Goal: Information Seeking & Learning: Learn about a topic

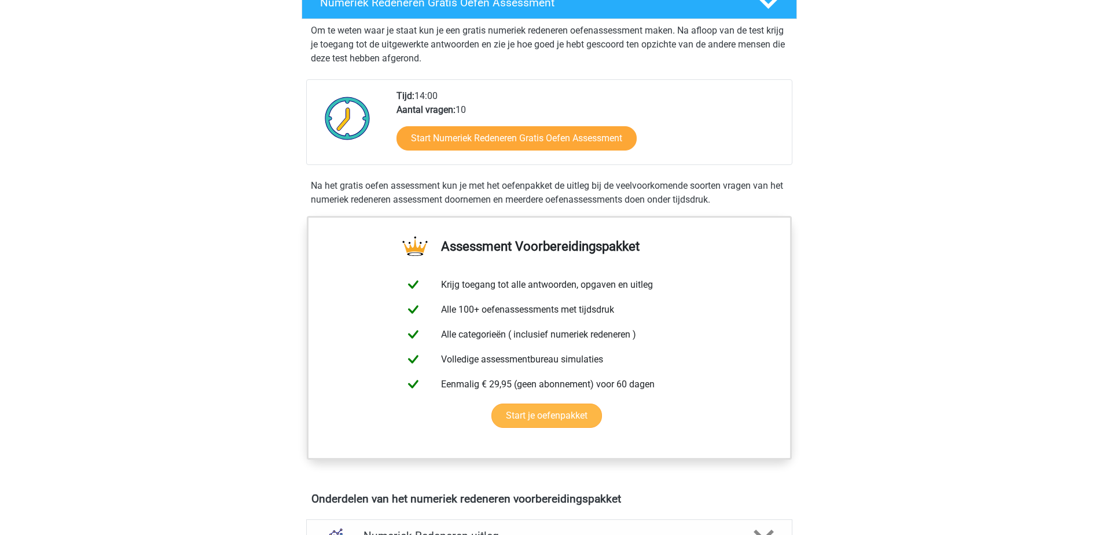
scroll to position [174, 0]
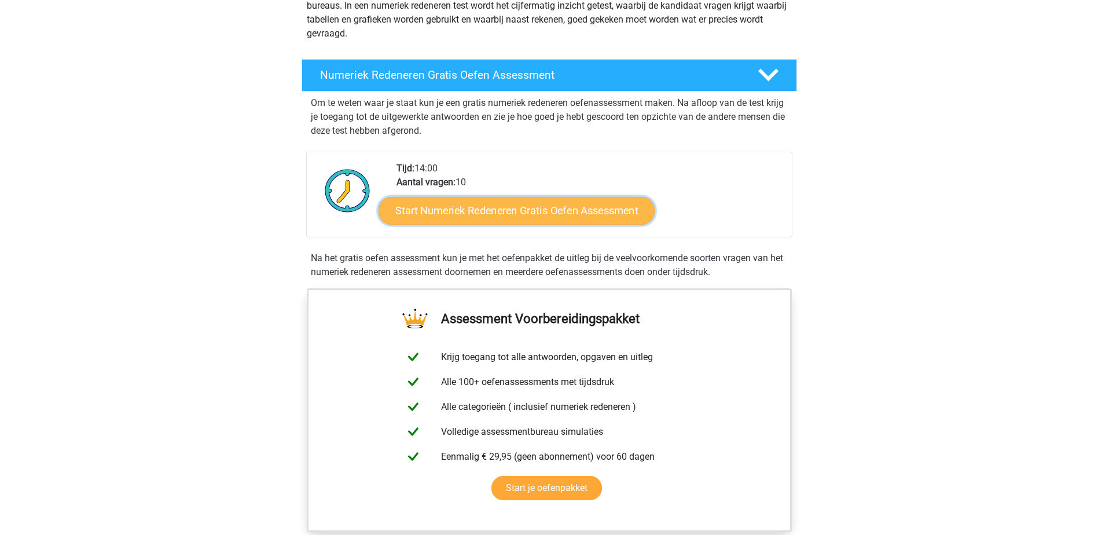
click at [580, 216] on link "Start Numeriek Redeneren Gratis Oefen Assessment" at bounding box center [516, 210] width 276 height 28
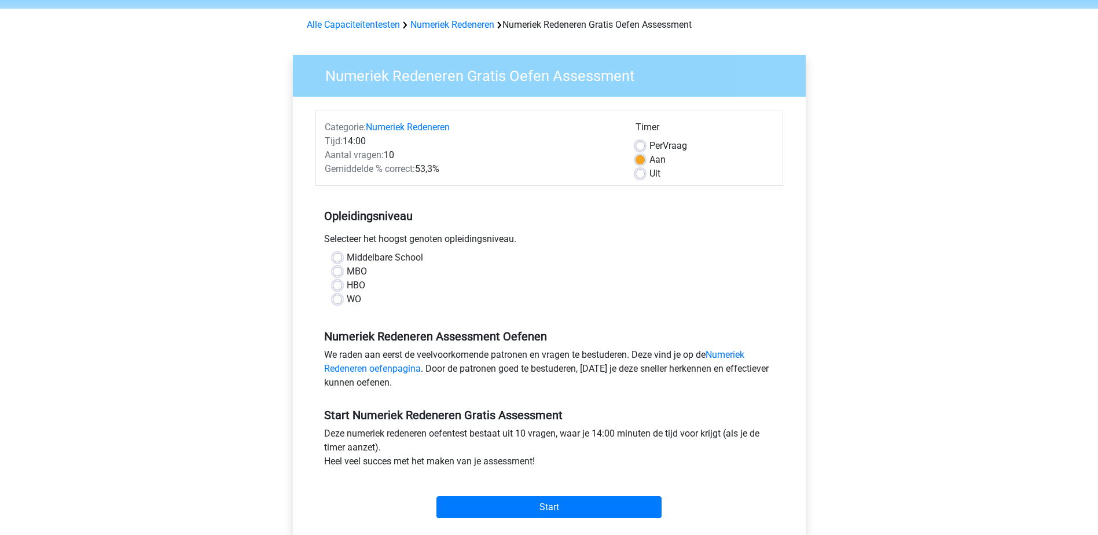
scroll to position [116, 0]
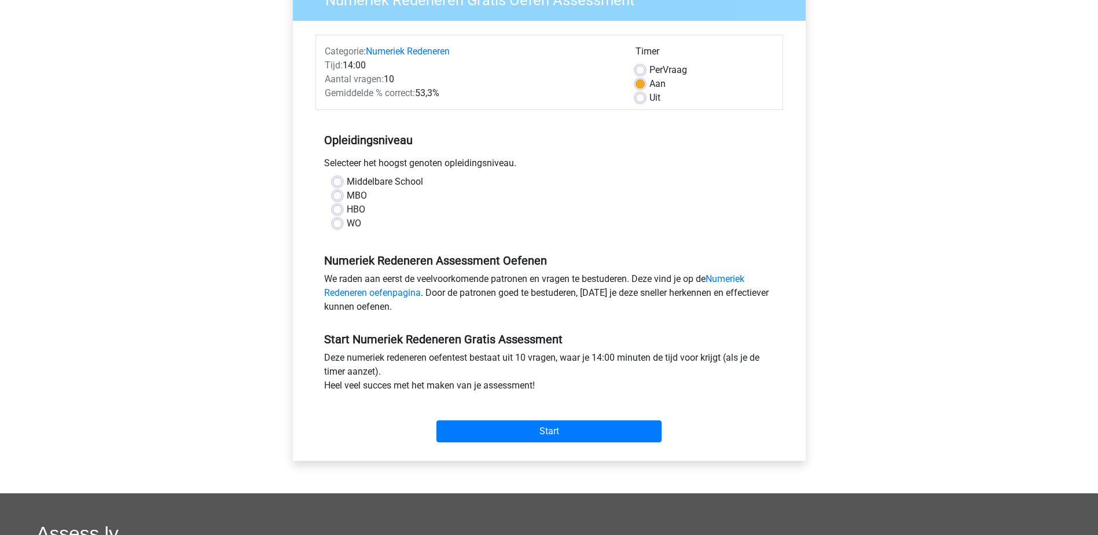
click at [347, 178] on label "Middelbare School" at bounding box center [385, 182] width 76 height 14
click at [337, 178] on input "Middelbare School" at bounding box center [337, 181] width 9 height 12
radio input "true"
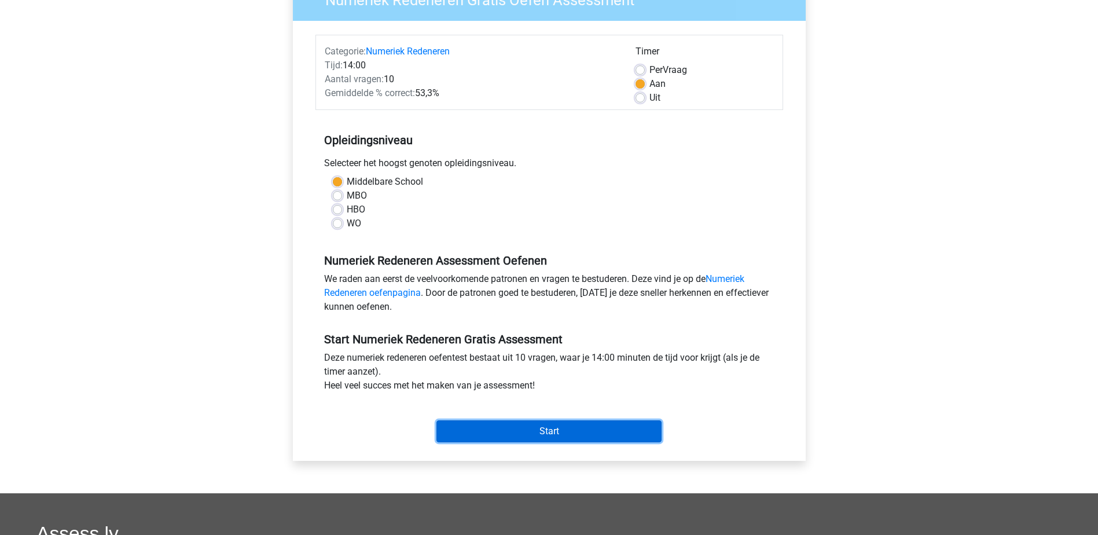
click at [596, 429] on input "Start" at bounding box center [548, 431] width 225 height 22
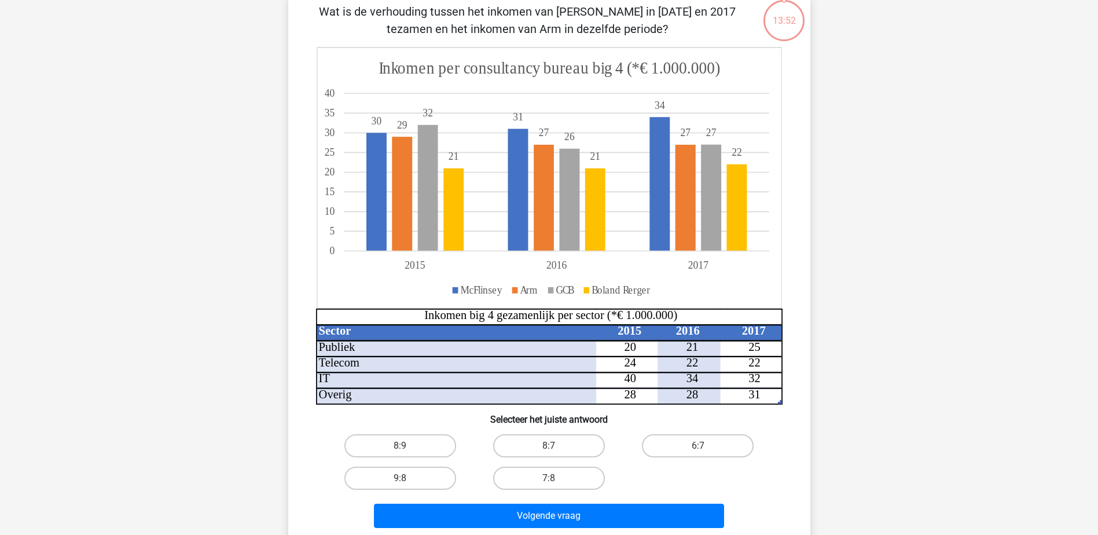
scroll to position [90, 0]
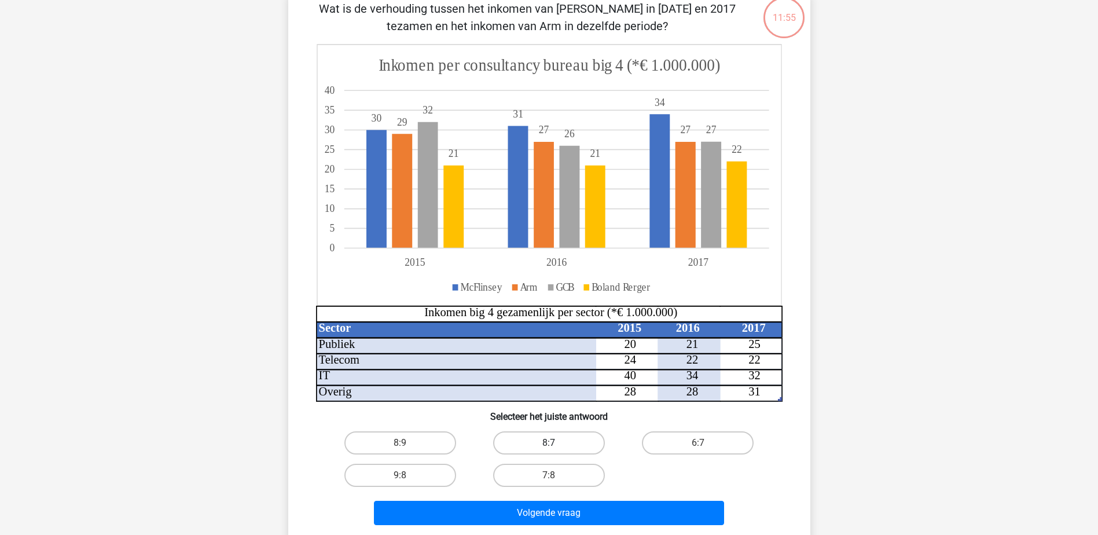
click at [537, 439] on label "8:7" at bounding box center [549, 442] width 112 height 23
click at [549, 443] on input "8:7" at bounding box center [553, 447] width 8 height 8
radio input "true"
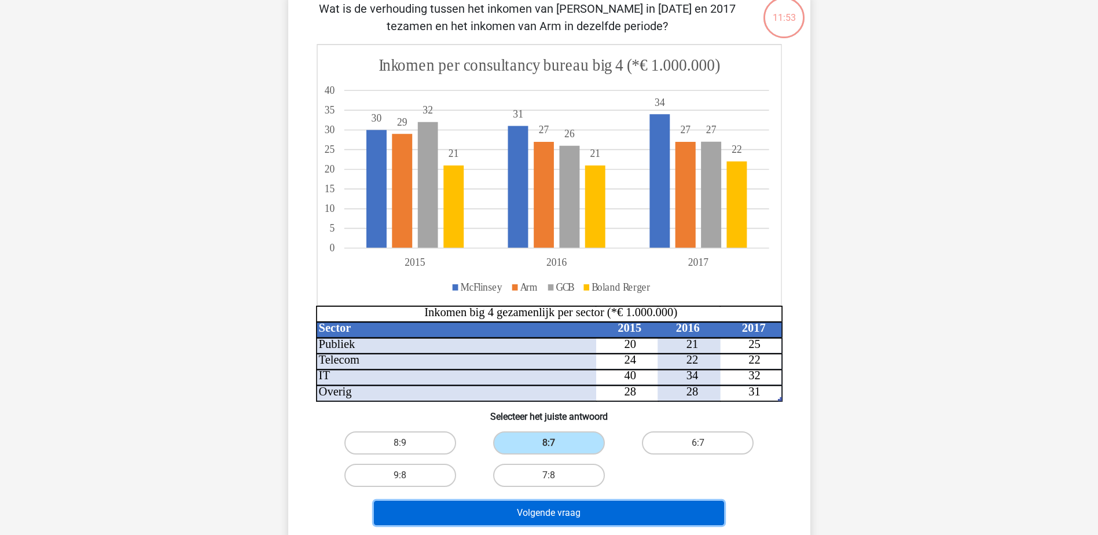
click at [658, 517] on button "Volgende vraag" at bounding box center [549, 512] width 350 height 24
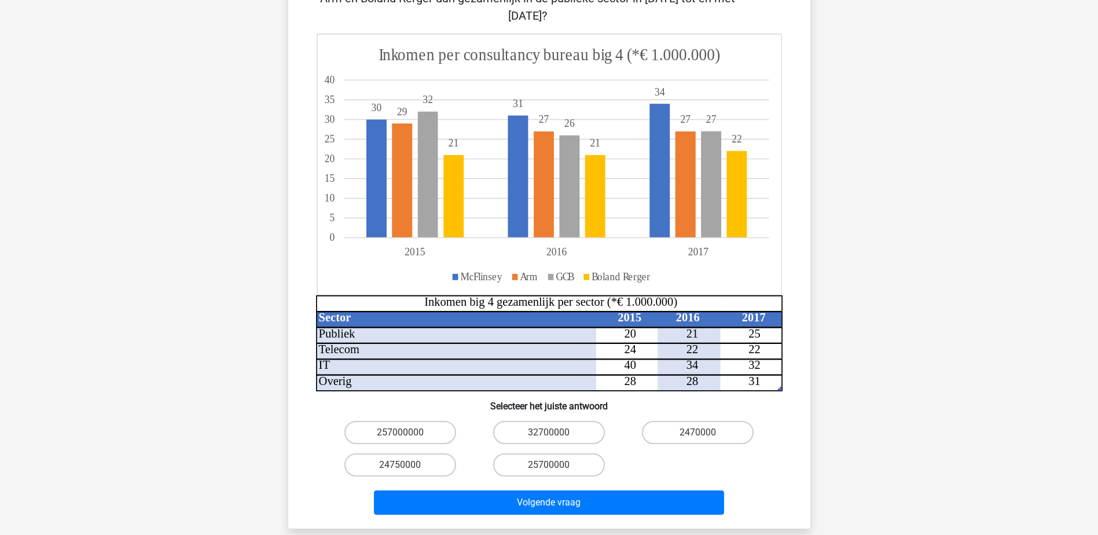
scroll to position [174, 0]
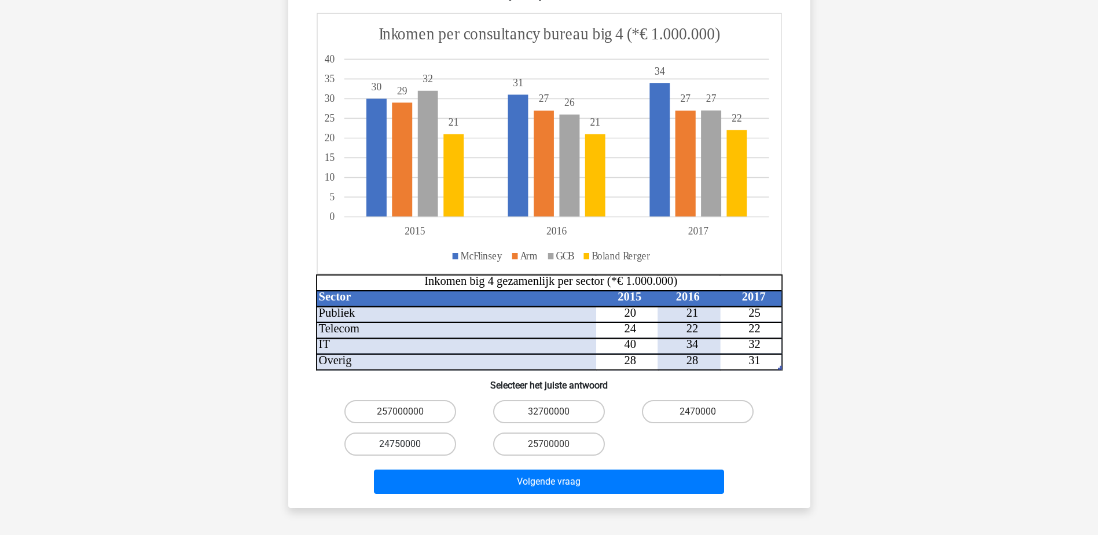
click at [428, 432] on label "24750000" at bounding box center [400, 443] width 112 height 23
click at [407, 444] on input "24750000" at bounding box center [404, 448] width 8 height 8
radio input "true"
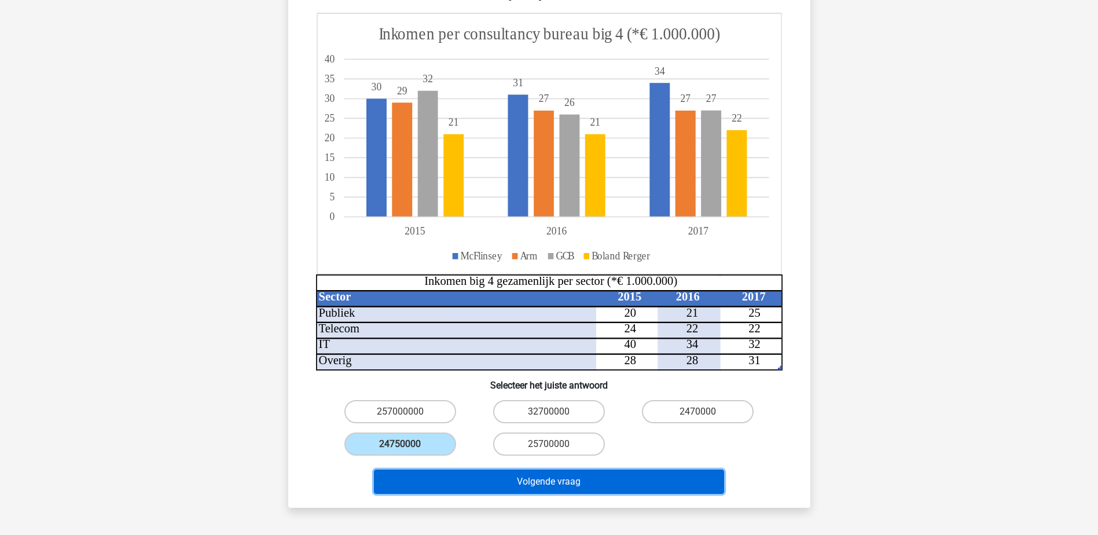
click at [525, 469] on button "Volgende vraag" at bounding box center [549, 481] width 350 height 24
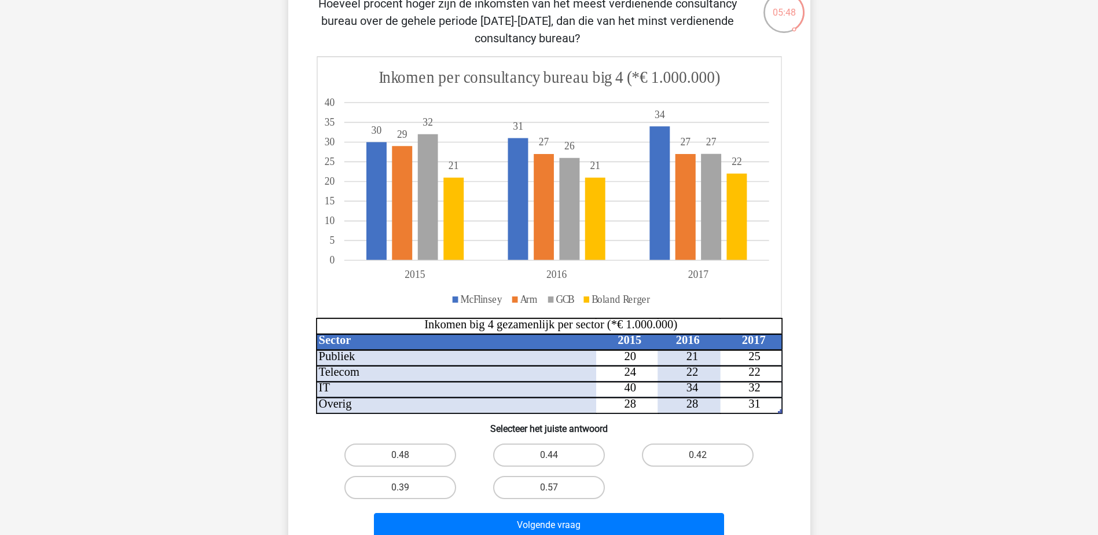
scroll to position [116, 0]
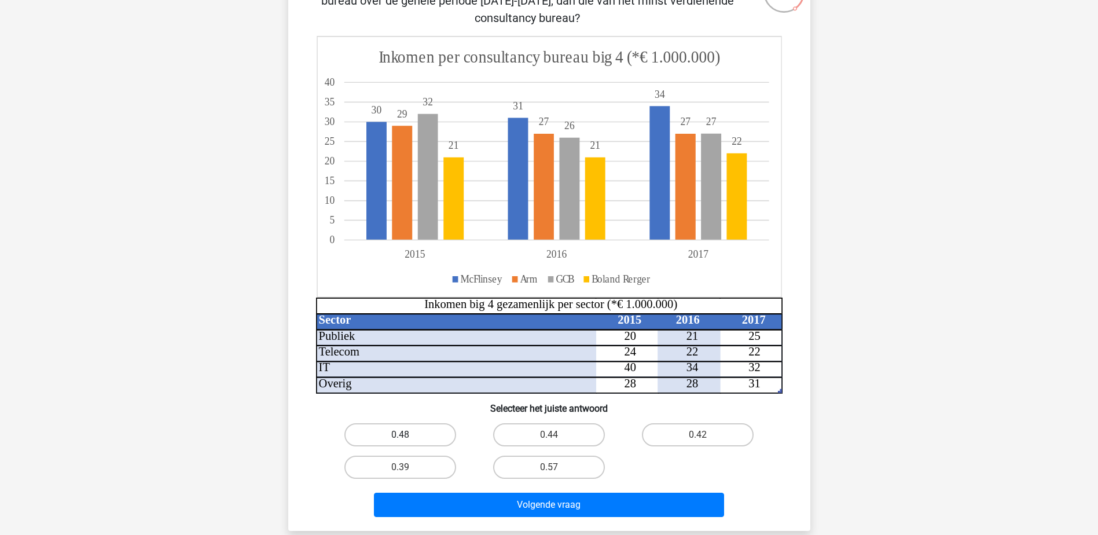
click at [426, 430] on label "0.48" at bounding box center [400, 434] width 112 height 23
click at [407, 435] on input "0.48" at bounding box center [404, 439] width 8 height 8
radio input "true"
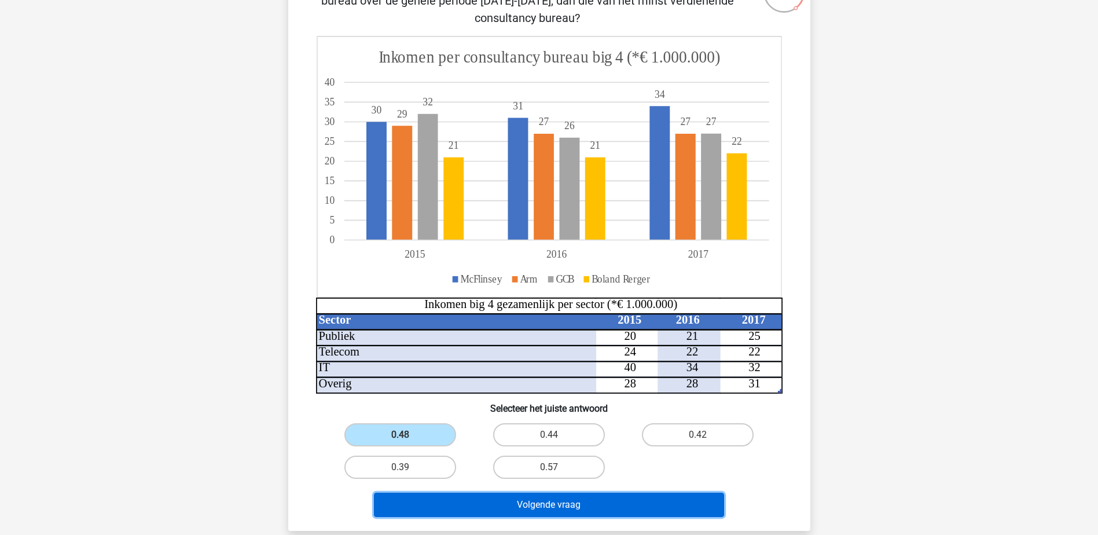
click at [671, 505] on button "Volgende vraag" at bounding box center [549, 504] width 350 height 24
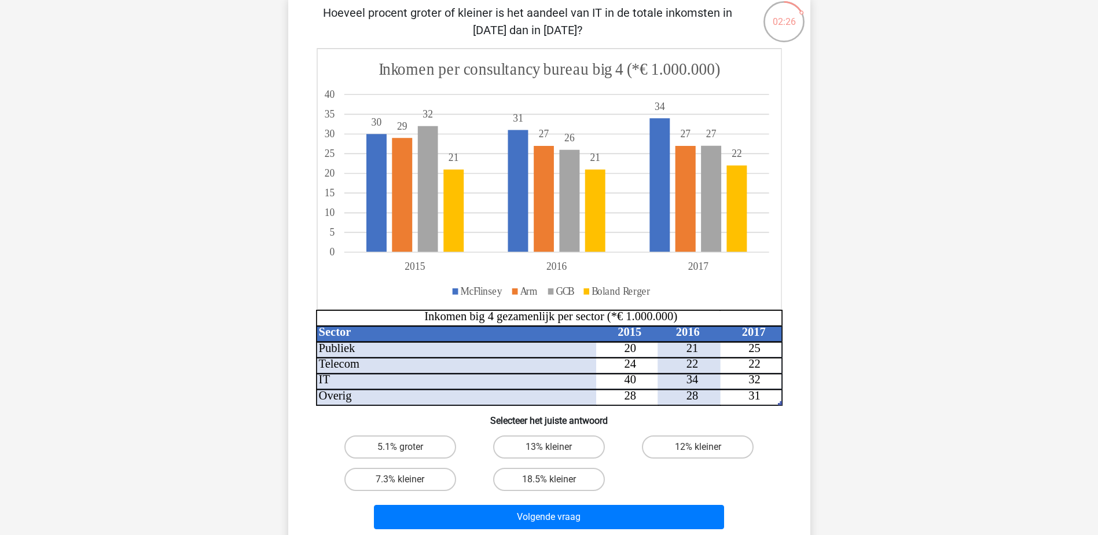
scroll to position [84, 0]
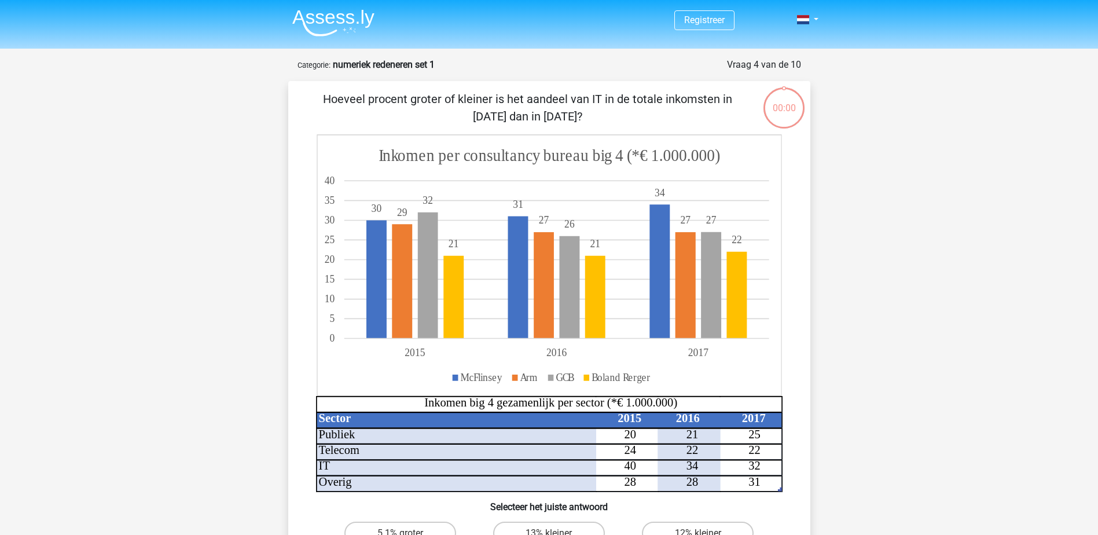
scroll to position [84, 0]
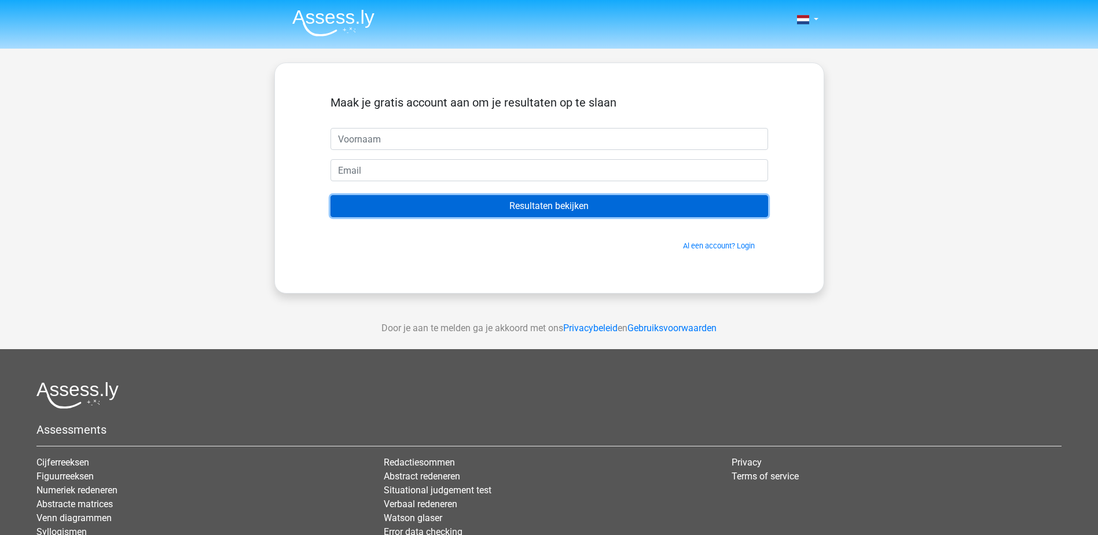
click at [571, 205] on input "Resultaten bekijken" at bounding box center [548, 206] width 437 height 22
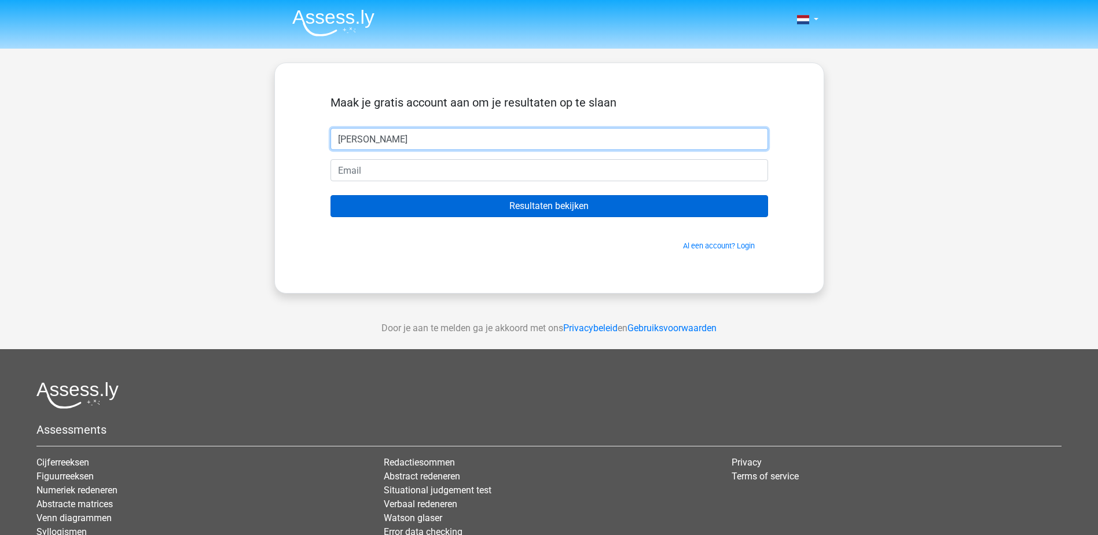
type input "nancy"
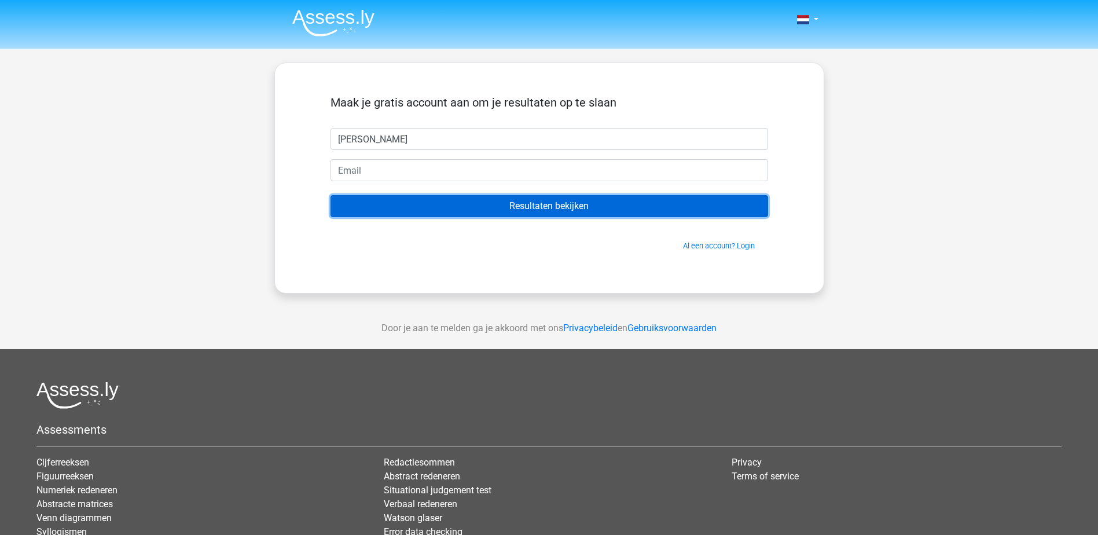
click at [567, 204] on input "Resultaten bekijken" at bounding box center [548, 206] width 437 height 22
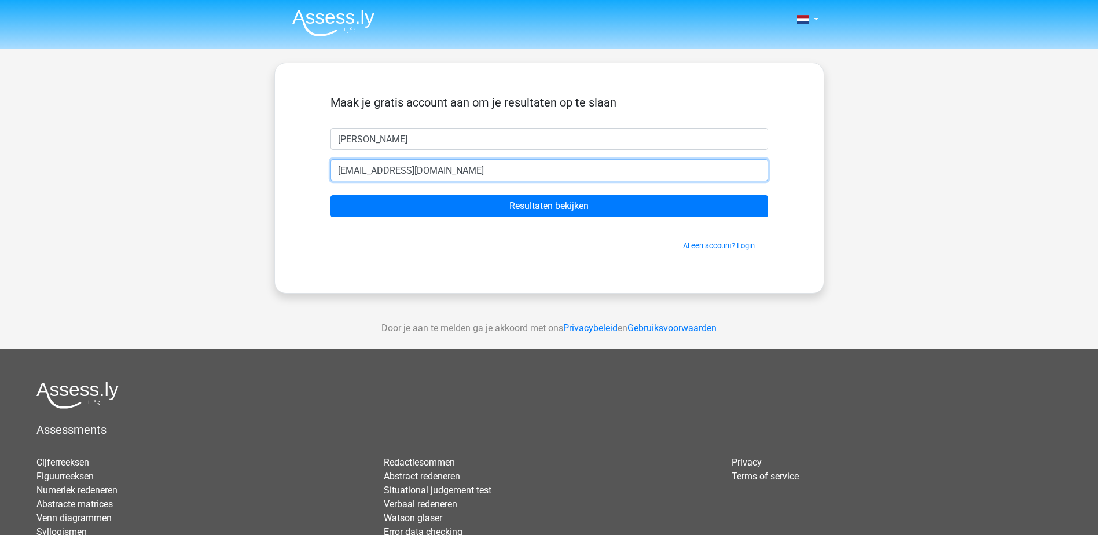
type input "[EMAIL_ADDRESS][DOMAIN_NAME]"
click at [330, 195] on input "Resultaten bekijken" at bounding box center [548, 206] width 437 height 22
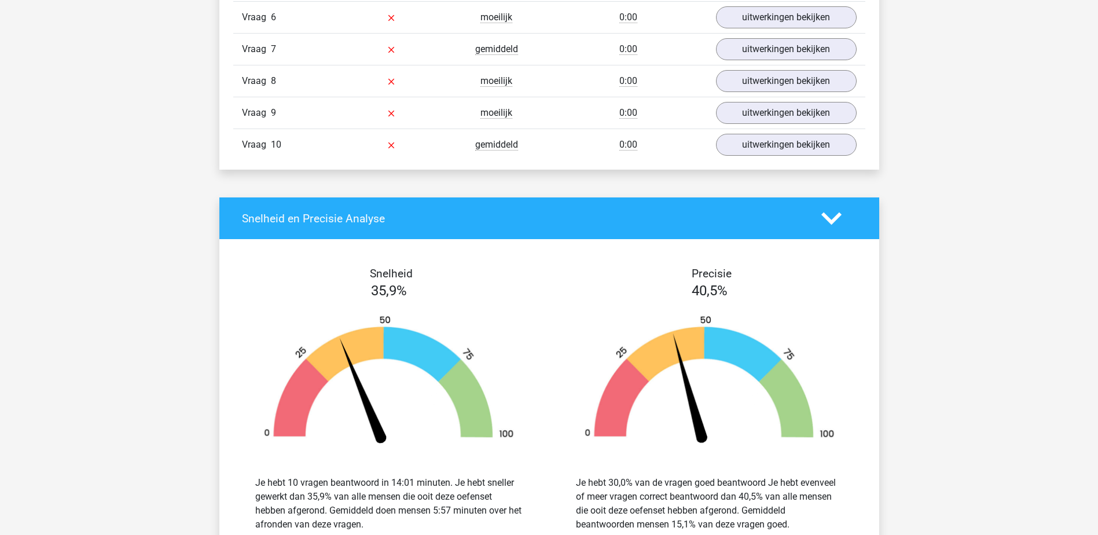
scroll to position [926, 0]
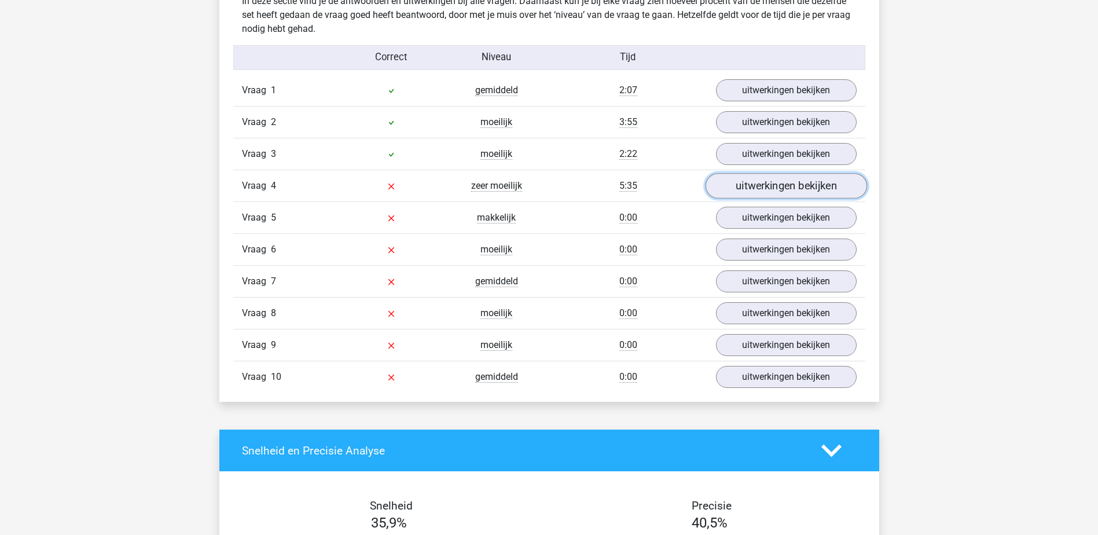
click at [760, 182] on link "uitwerkingen bekijken" at bounding box center [785, 186] width 161 height 25
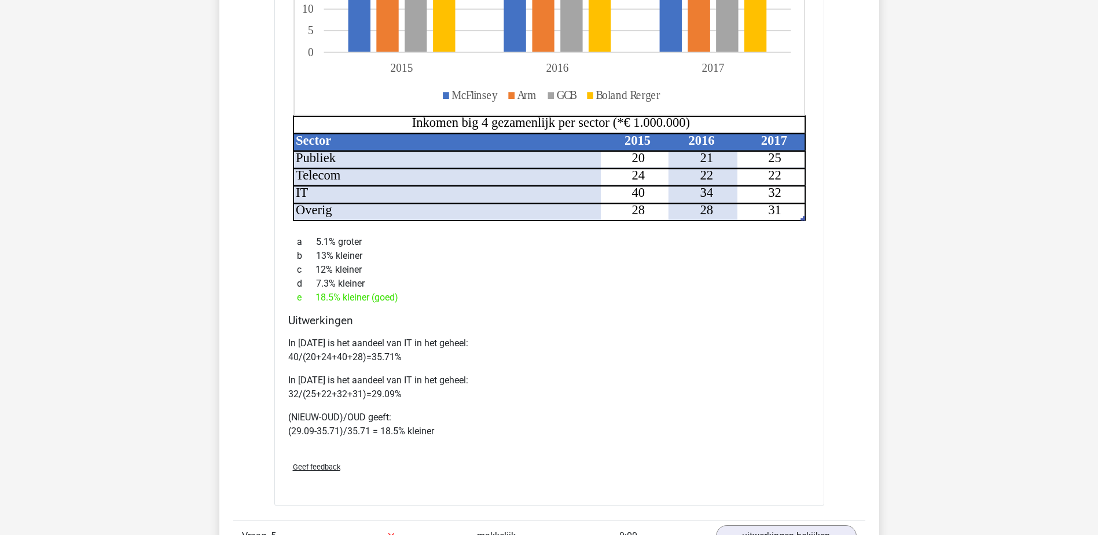
scroll to position [1626, 0]
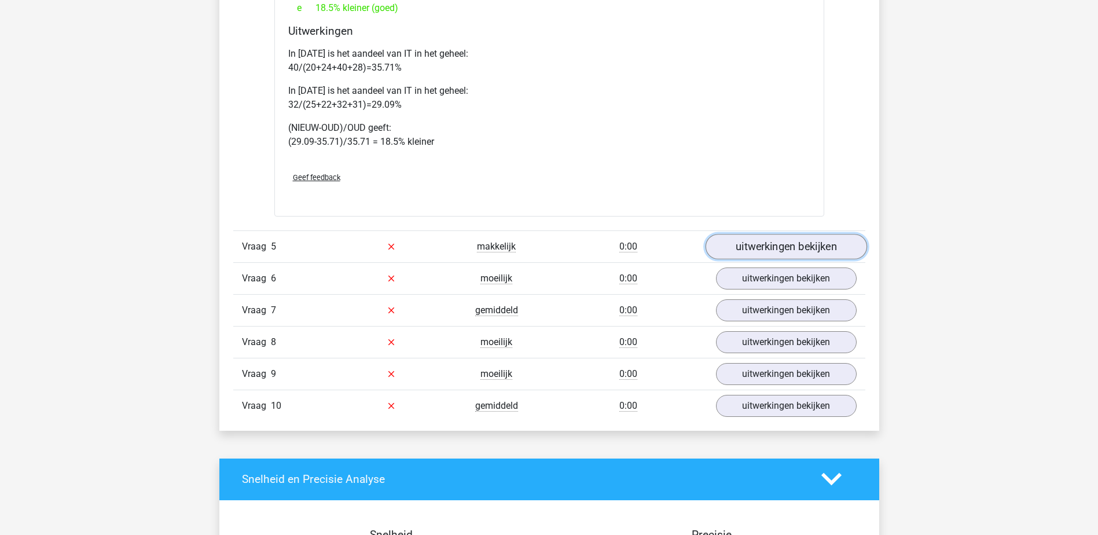
click at [787, 252] on link "uitwerkingen bekijken" at bounding box center [785, 246] width 161 height 25
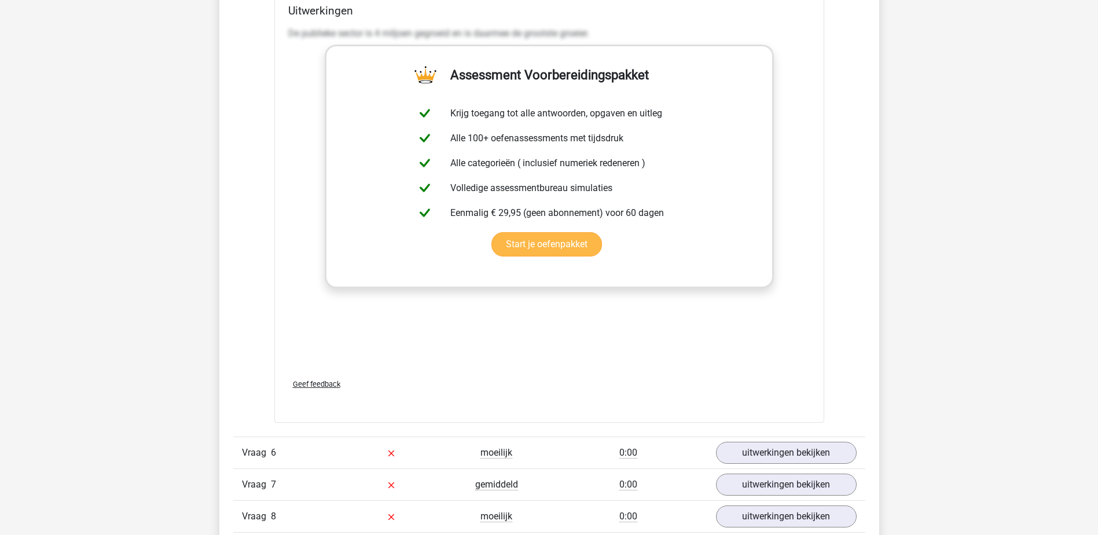
scroll to position [2436, 0]
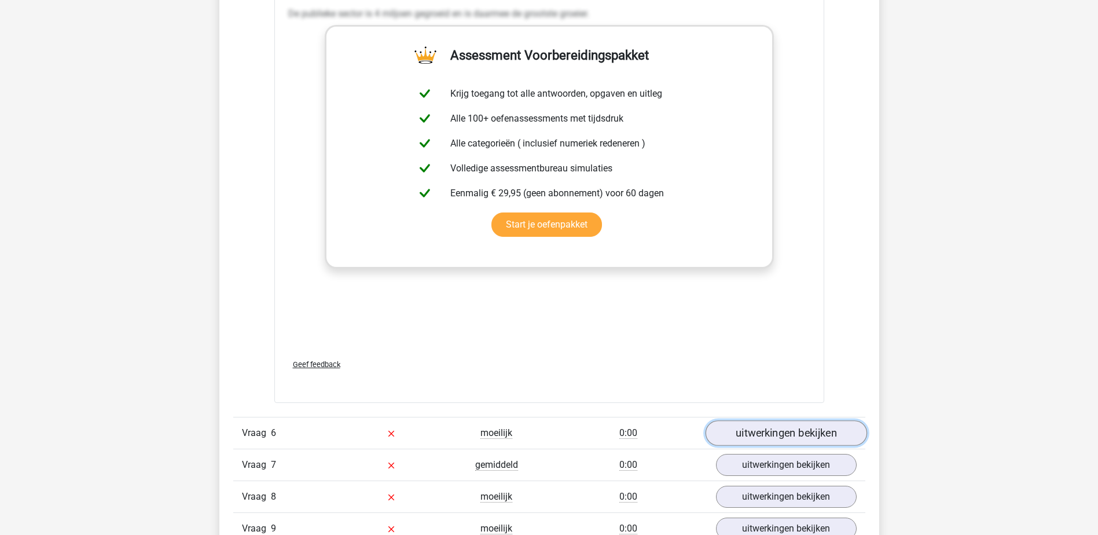
click at [739, 440] on link "uitwerkingen bekijken" at bounding box center [785, 432] width 161 height 25
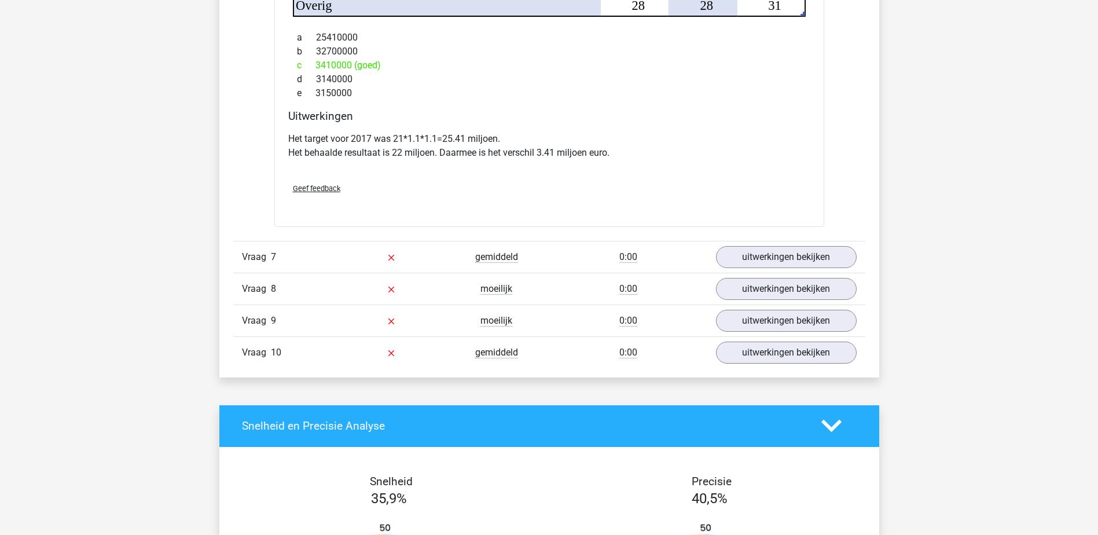
scroll to position [3313, 0]
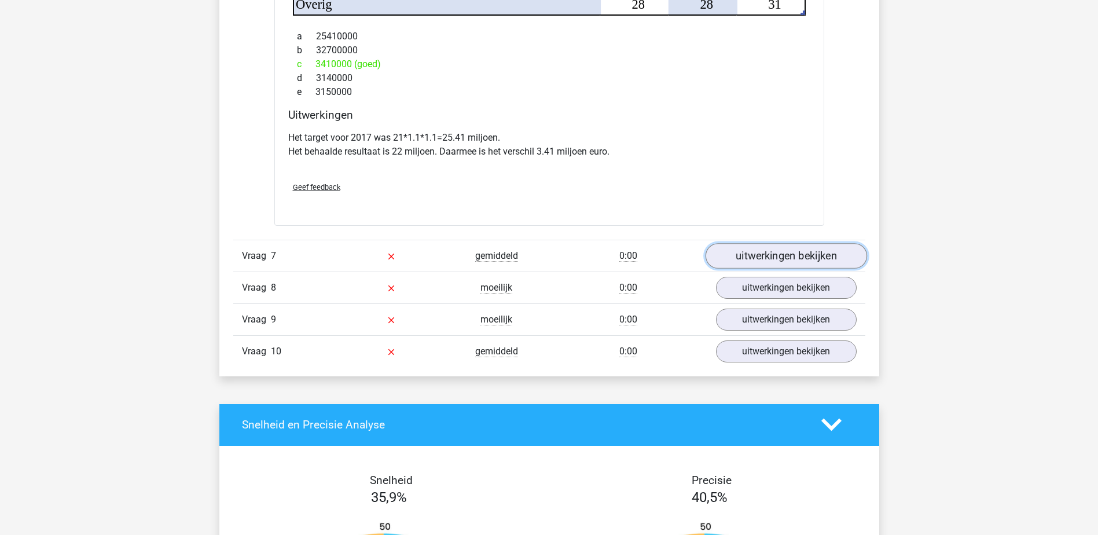
click at [744, 259] on link "uitwerkingen bekijken" at bounding box center [785, 255] width 161 height 25
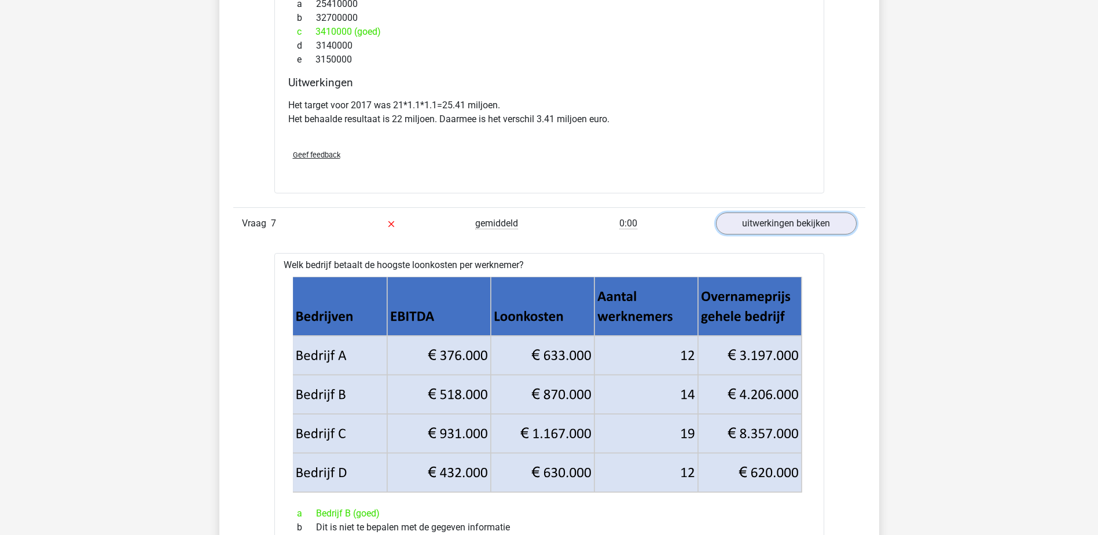
scroll to position [3326, 0]
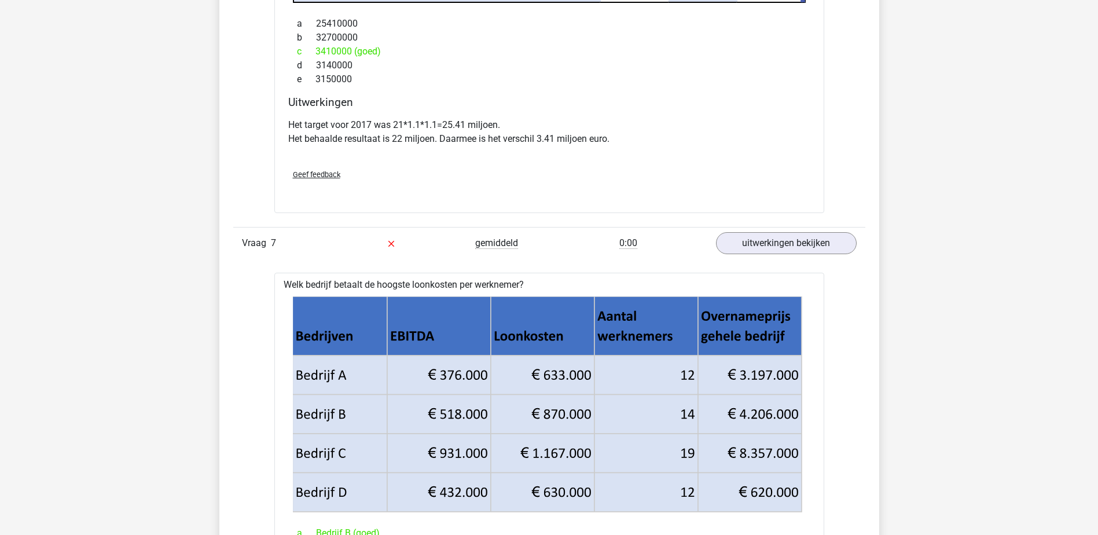
click at [628, 162] on div "Geef feedback" at bounding box center [549, 175] width 531 height 30
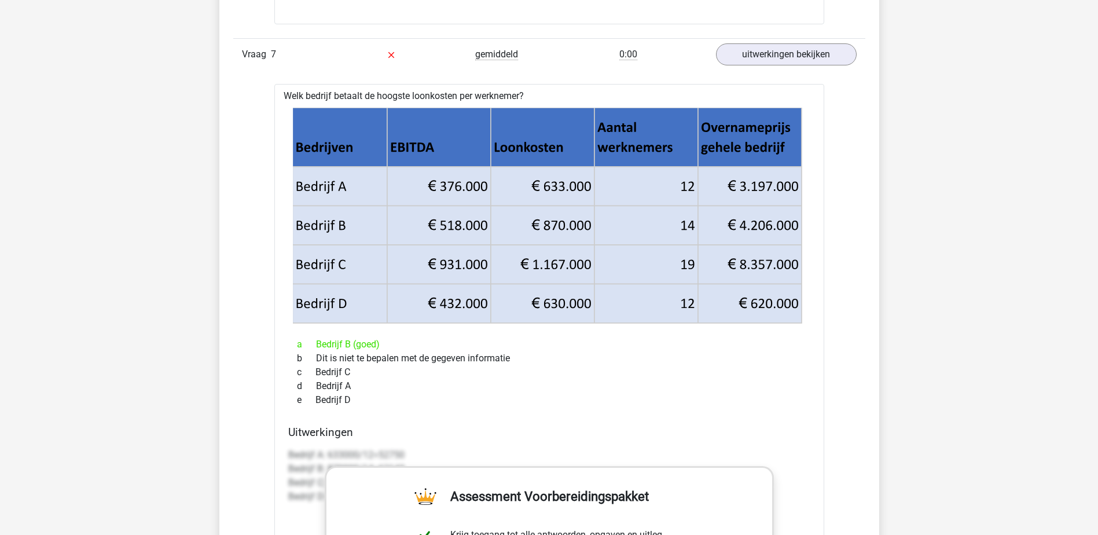
scroll to position [3424, 0]
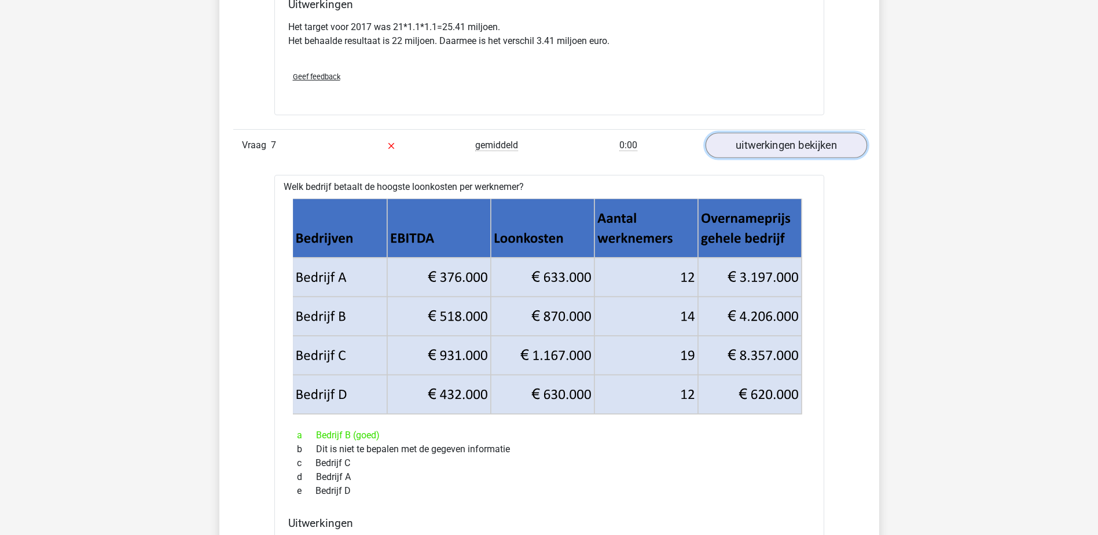
click at [769, 144] on link "uitwerkingen bekijken" at bounding box center [785, 145] width 161 height 25
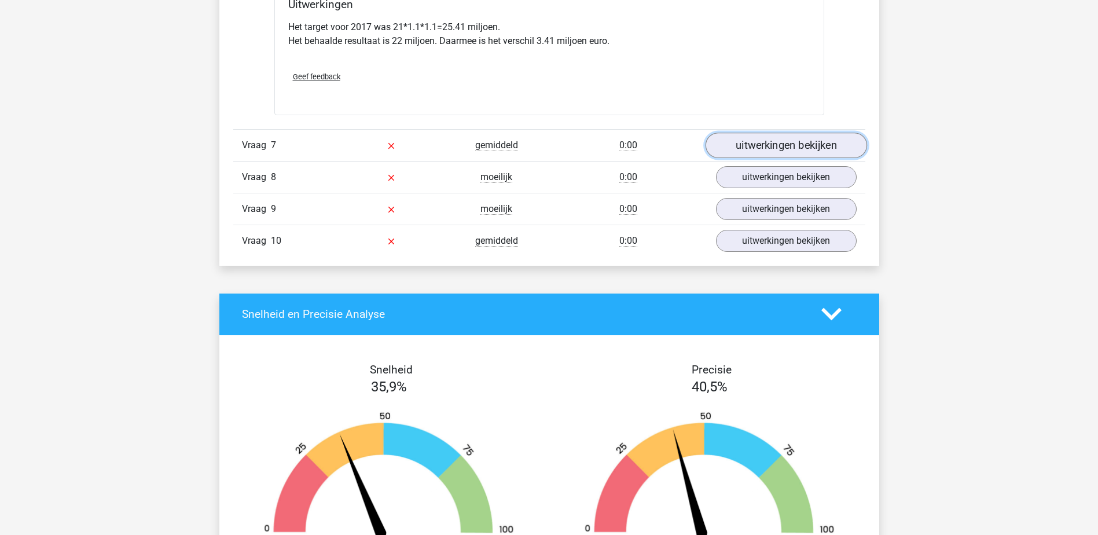
click at [769, 144] on link "uitwerkingen bekijken" at bounding box center [785, 145] width 161 height 25
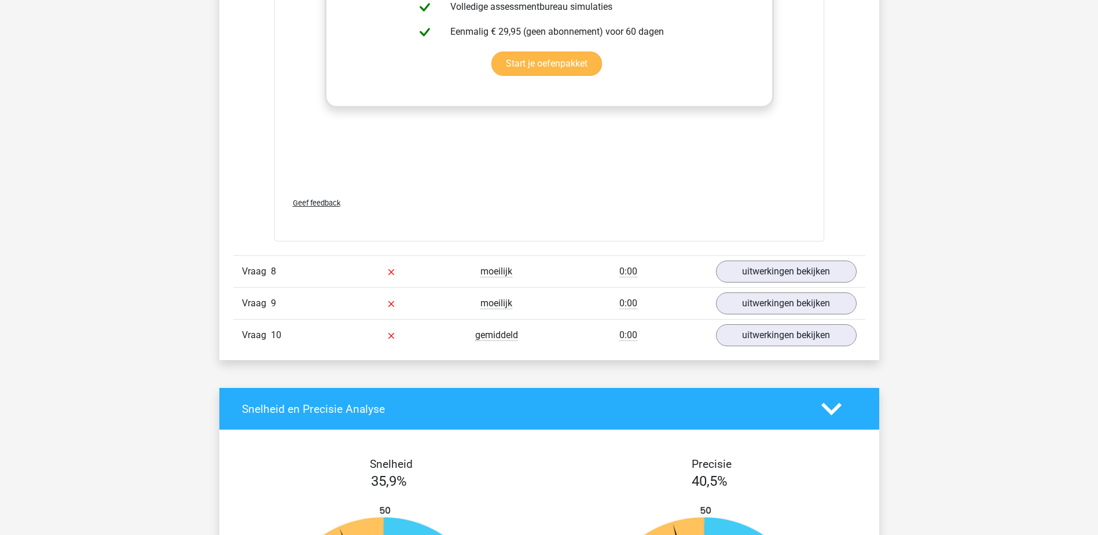
scroll to position [4118, 0]
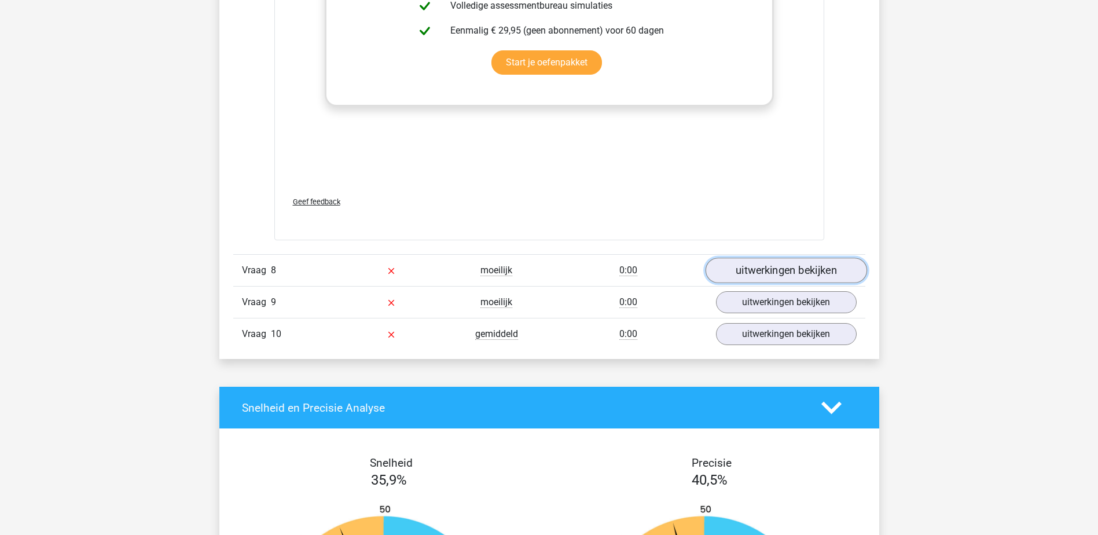
click at [794, 274] on link "uitwerkingen bekijken" at bounding box center [785, 270] width 161 height 25
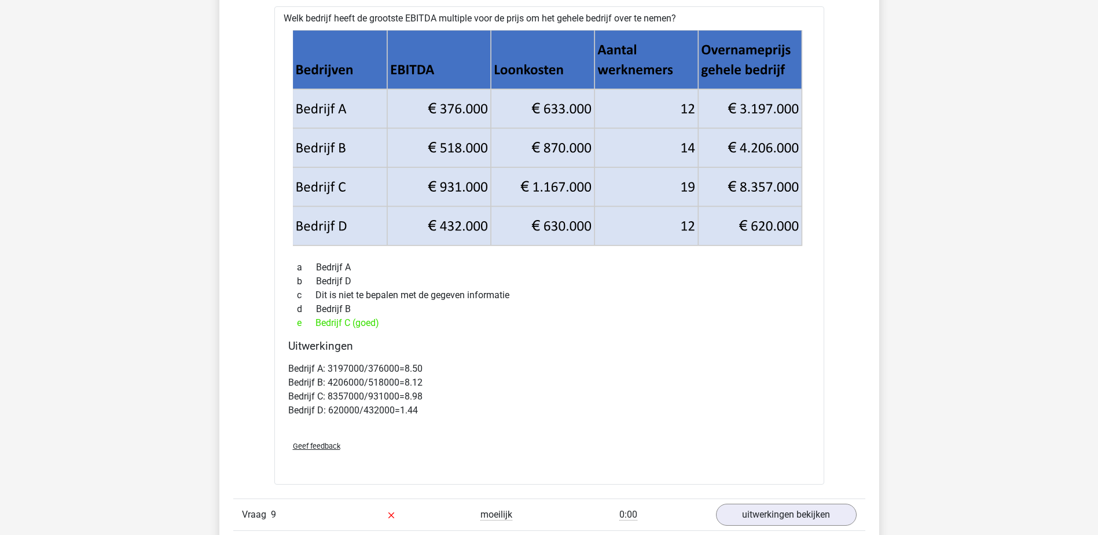
scroll to position [4461, 0]
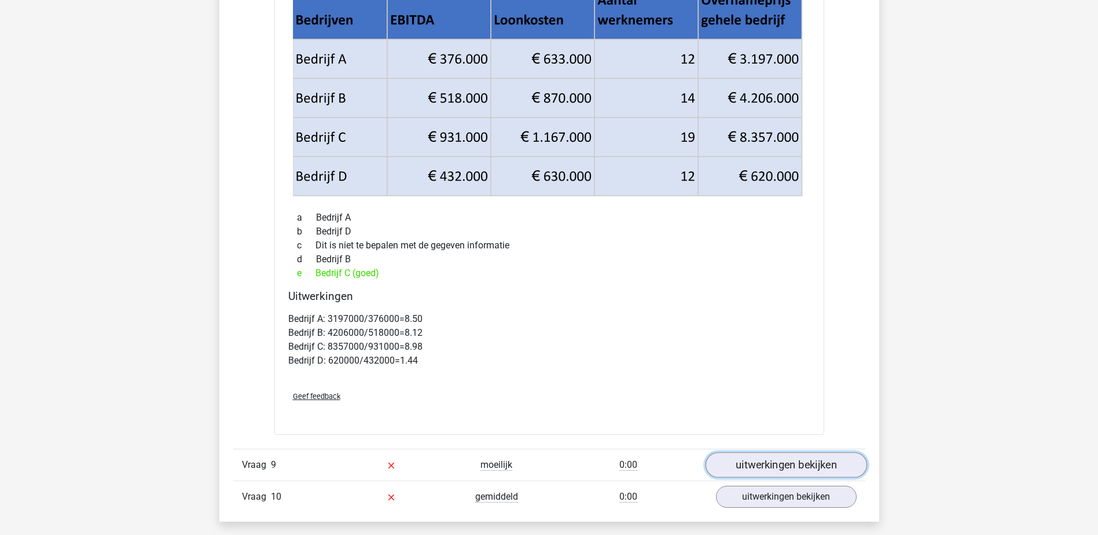
click at [819, 469] on link "uitwerkingen bekijken" at bounding box center [785, 464] width 161 height 25
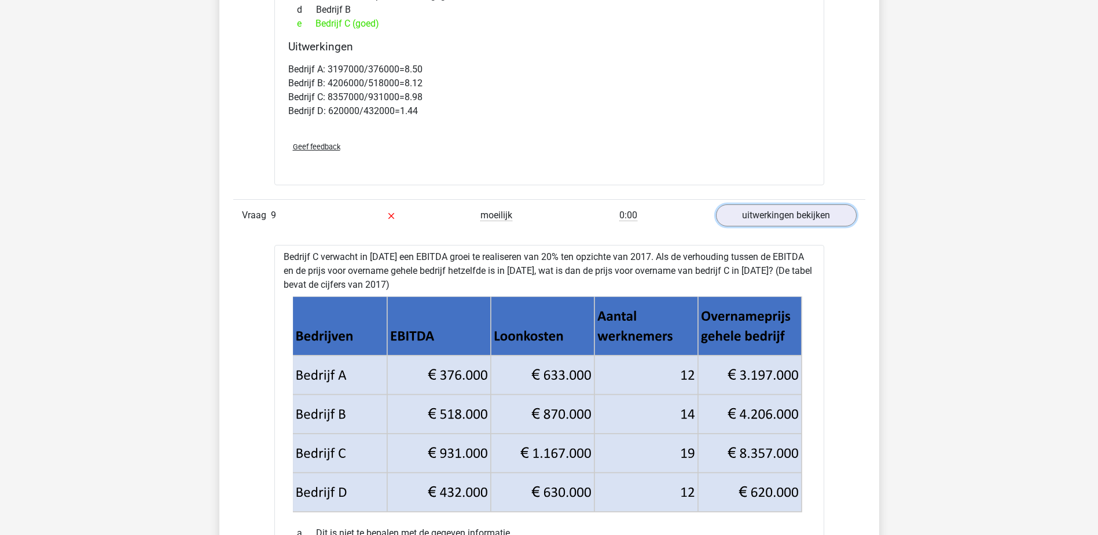
scroll to position [4692, 0]
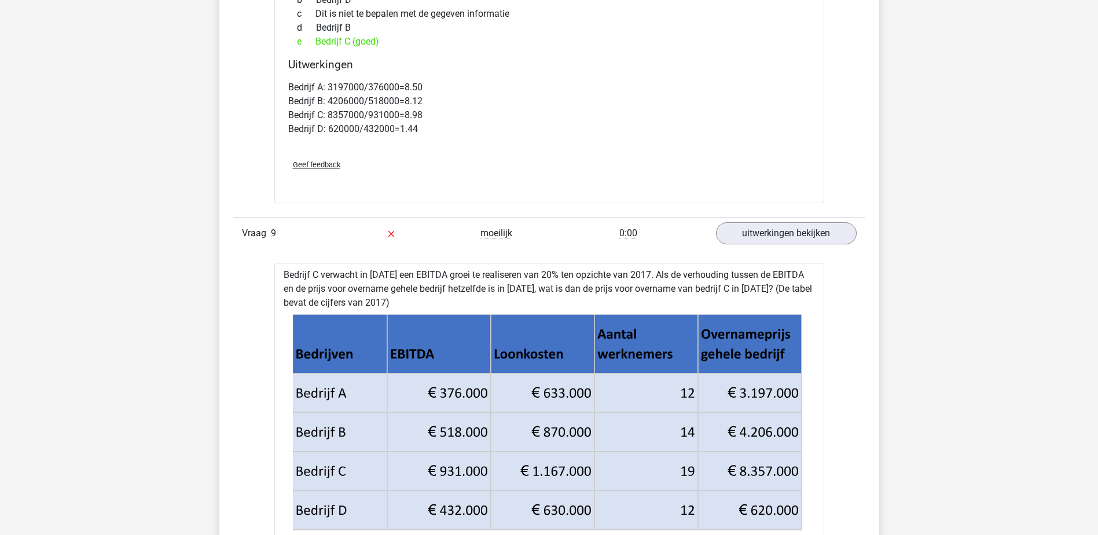
click at [684, 146] on div "Bedrijf A: 3197000/376000=8.50 Bedrijf B: 4206000/518000=8.12 Bedrijf C: 835700…" at bounding box center [549, 113] width 522 height 74
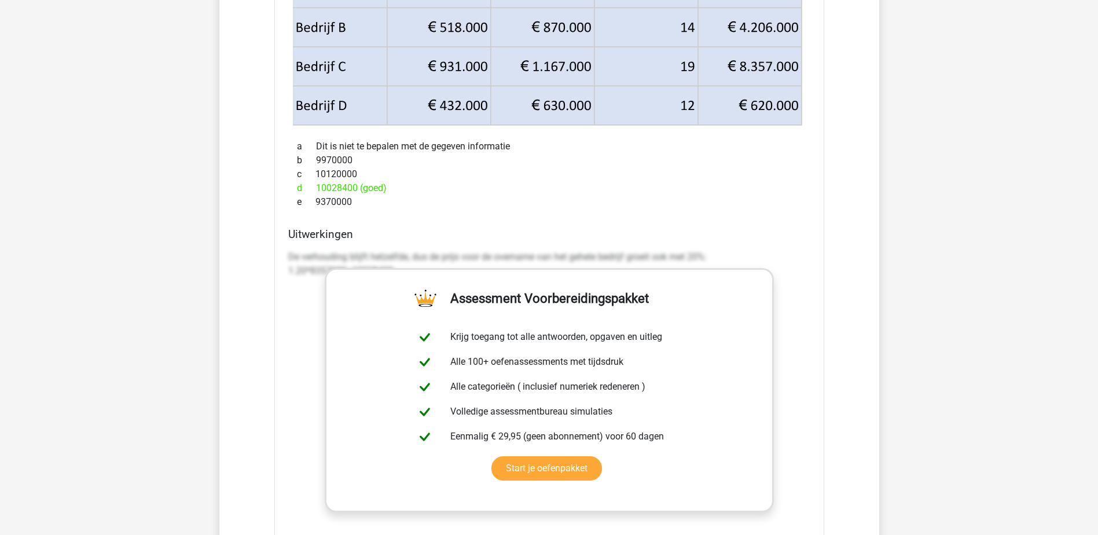
scroll to position [5098, 0]
click at [491, 455] on link "Start je oefenpakket" at bounding box center [546, 467] width 111 height 24
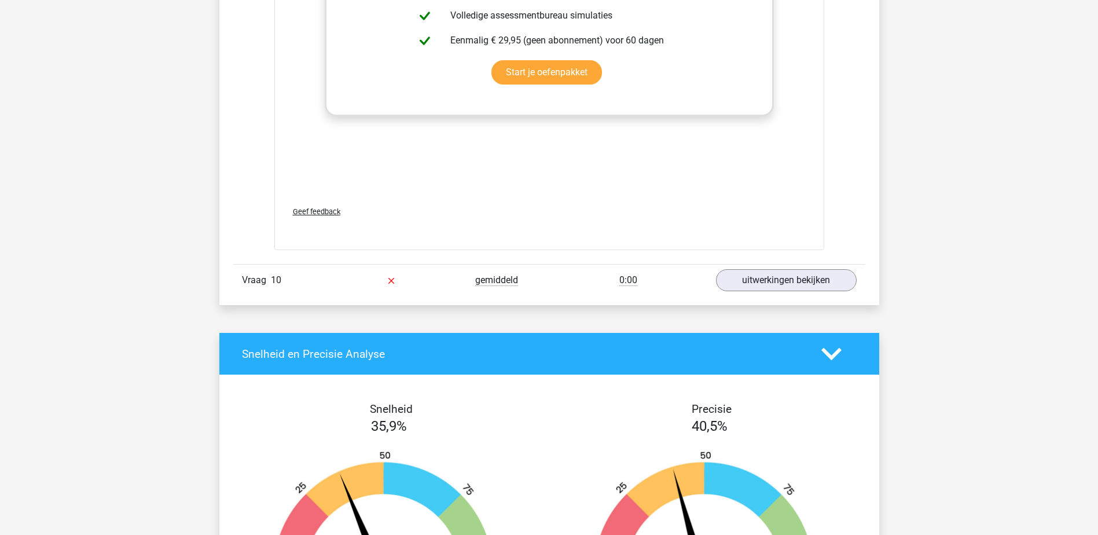
scroll to position [5503, 0]
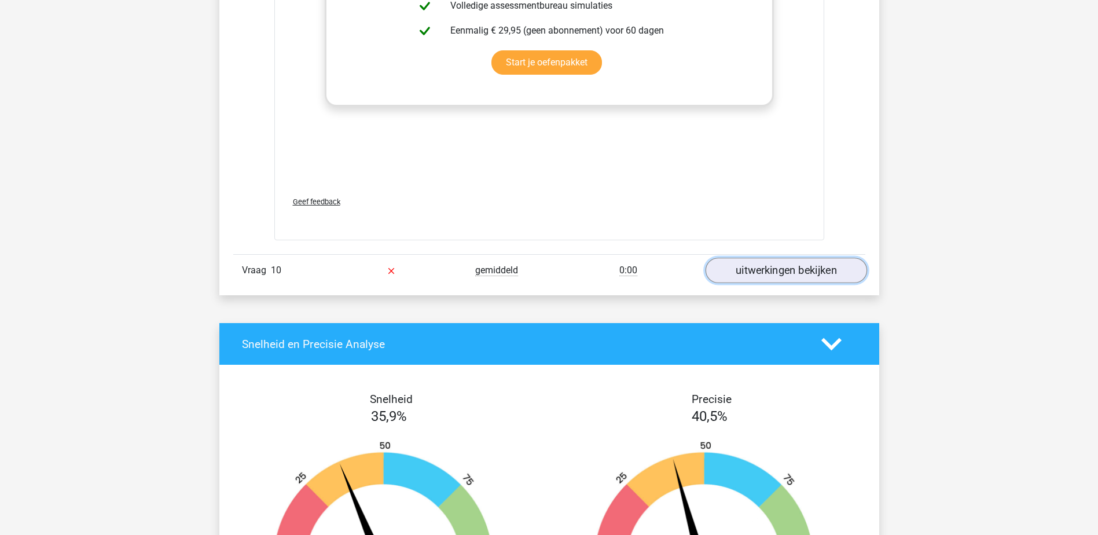
click at [788, 266] on link "uitwerkingen bekijken" at bounding box center [785, 269] width 161 height 25
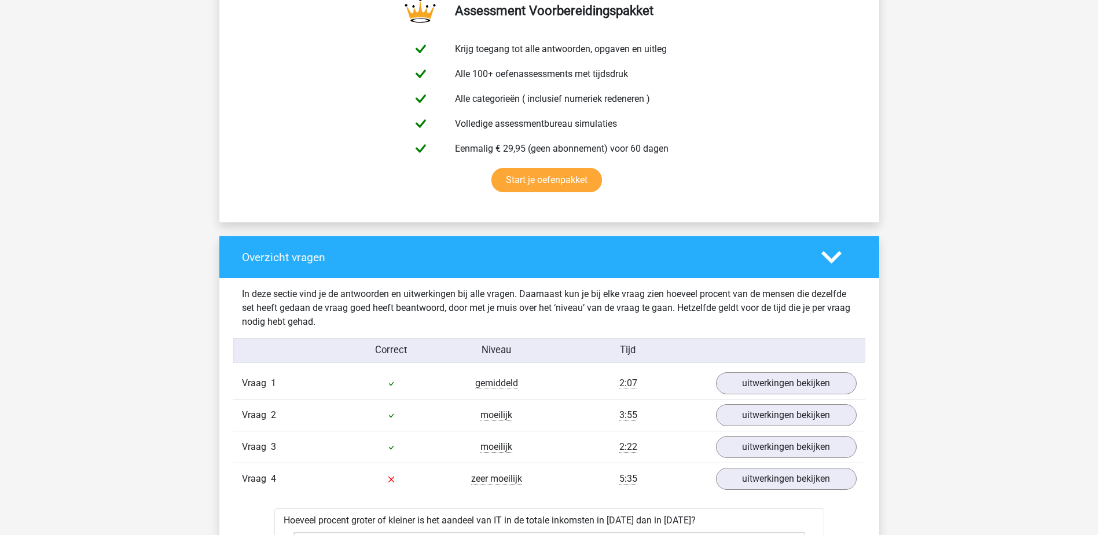
scroll to position [0, 0]
